Goal: Communication & Community: Participate in discussion

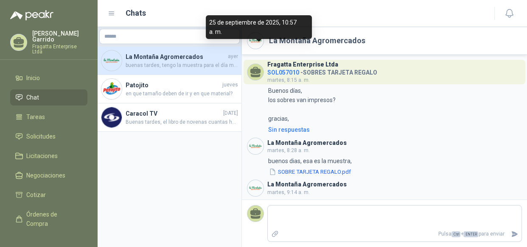
scroll to position [573, 0]
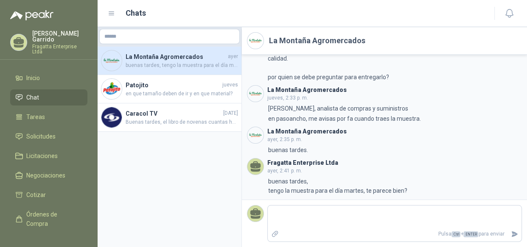
click at [54, 93] on li "Chat" at bounding box center [48, 97] width 67 height 9
